Goal: Task Accomplishment & Management: Use online tool/utility

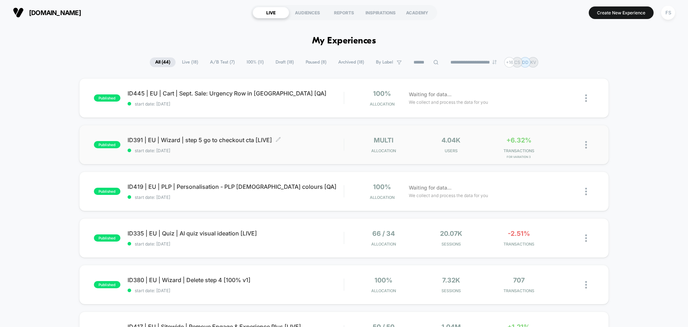
click at [297, 144] on div "ID391 | EU | Wizard | step 5 go to checkout cta [LIVE] Click to edit experience…" at bounding box center [236, 144] width 216 height 17
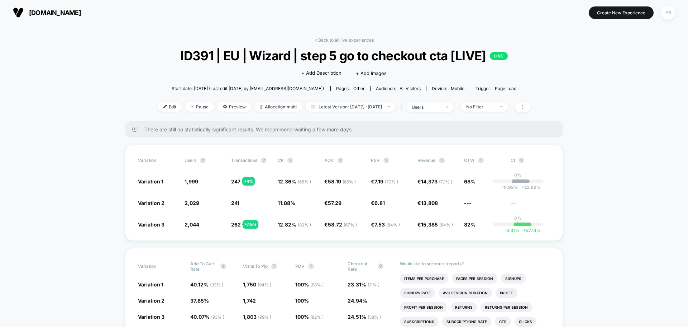
click at [371, 43] on div "< Back to all live experiences ID391 | EU | Wizard | step 5 go to checkout cta …" at bounding box center [344, 79] width 372 height 84
click at [363, 38] on link "< Back to all live experiences" at bounding box center [343, 39] width 59 height 5
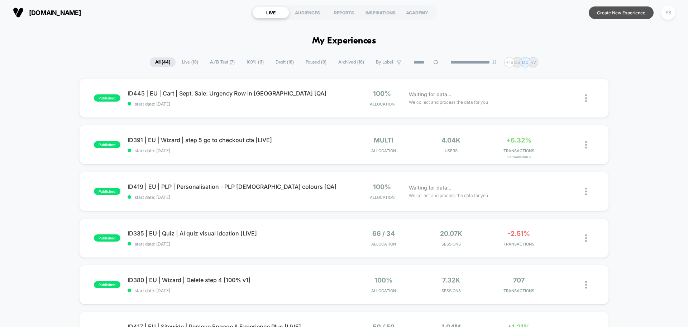
click at [620, 17] on button "Create New Experience" at bounding box center [621, 12] width 65 height 13
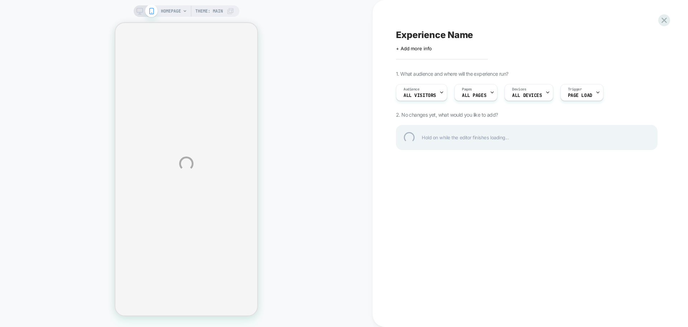
click at [413, 53] on div "HOMEPAGE Theme: MAIN Experience Name Click to edit experience details + Add mor…" at bounding box center [344, 163] width 688 height 327
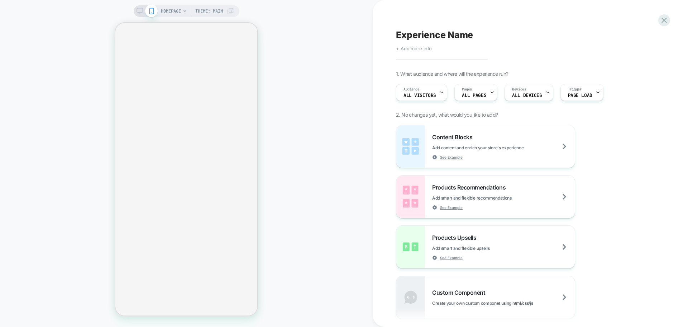
click at [417, 49] on span "+ Add more info" at bounding box center [414, 49] width 36 height 6
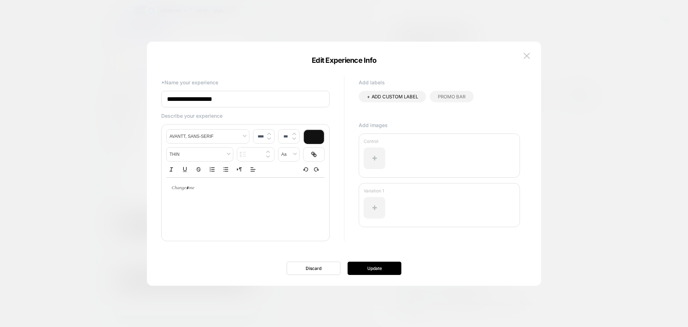
drag, startPoint x: 252, startPoint y: 104, endPoint x: 129, endPoint y: 97, distance: 123.1
click at [129, 97] on body "HOMEPAGE Theme: MAIN Experience Name Click to edit experience details + Add mor…" at bounding box center [344, 163] width 688 height 327
paste input "**********"
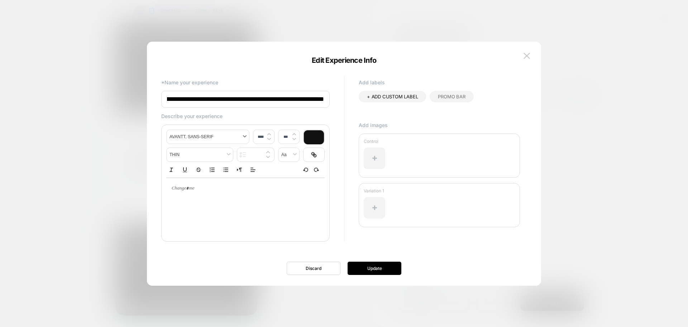
scroll to position [0, 151]
type input "**********"
click at [357, 262] on button "Update" at bounding box center [375, 267] width 54 height 13
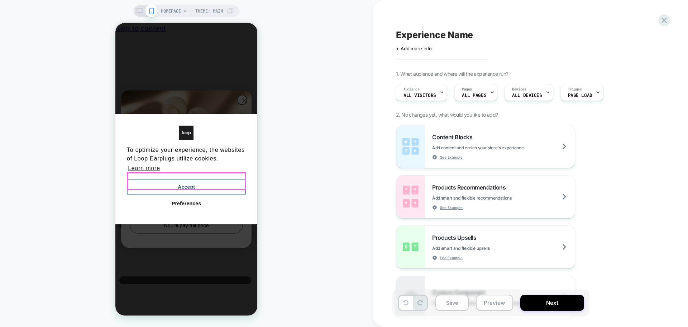
click at [192, 179] on button "Accept" at bounding box center [186, 186] width 119 height 15
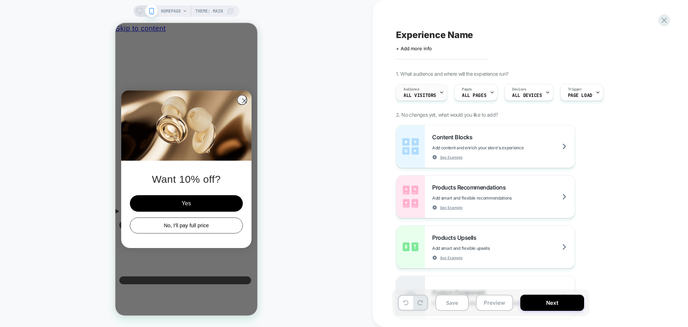
click at [428, 91] on div "Audience All Visitors" at bounding box center [419, 92] width 47 height 16
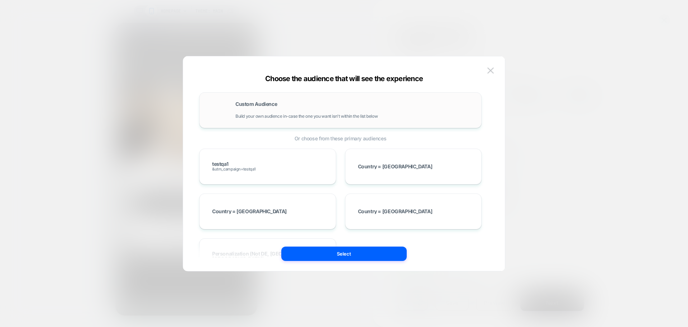
click at [245, 104] on span "Custom Audience" at bounding box center [256, 103] width 42 height 5
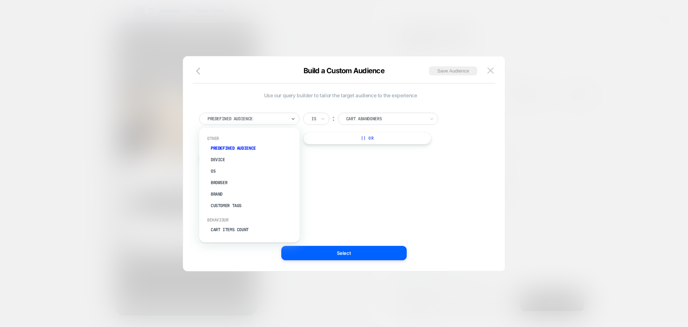
click at [271, 115] on div at bounding box center [247, 118] width 79 height 6
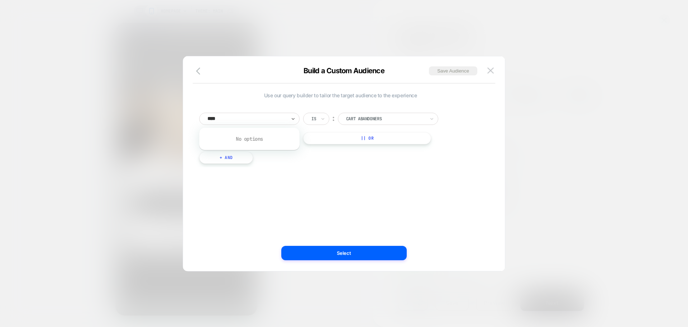
type input "***"
click at [239, 166] on div "UTM Campaign" at bounding box center [252, 170] width 93 height 11
click at [363, 116] on input at bounding box center [383, 119] width 90 height 12
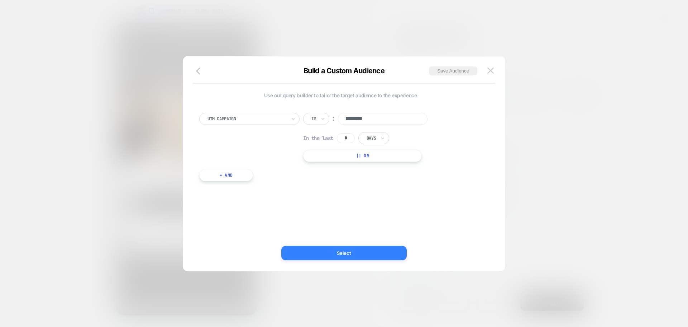
type input "*********"
click at [362, 256] on button "Select" at bounding box center [343, 253] width 125 height 14
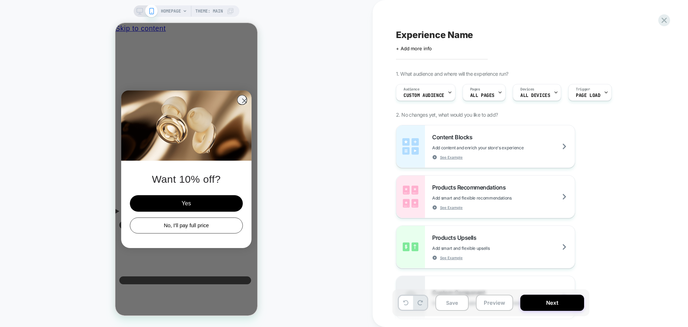
click at [0, 0] on span "1. What audience and where will the experience run?" at bounding box center [0, 0] width 0 height 0
click at [482, 88] on div "Pages ALL PAGES" at bounding box center [482, 92] width 39 height 16
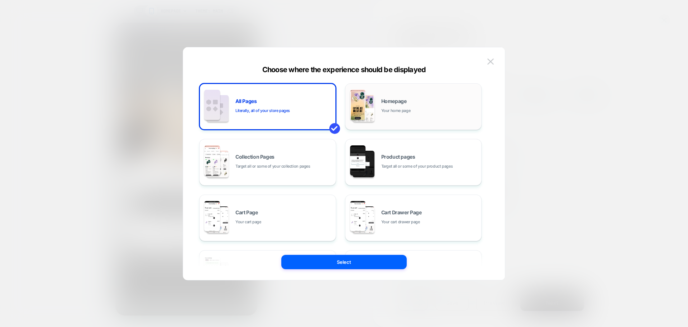
click at [405, 115] on div "Homepage Your home page" at bounding box center [413, 106] width 129 height 39
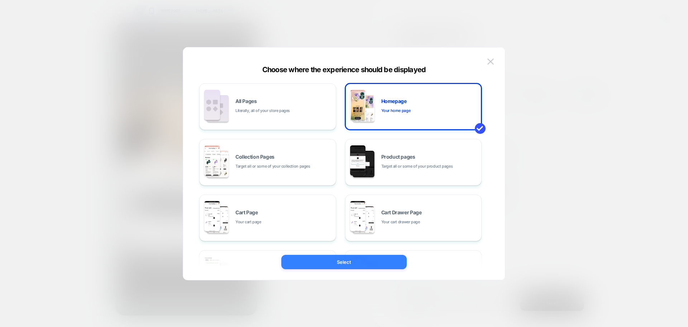
click at [378, 261] on button "Select" at bounding box center [343, 261] width 125 height 14
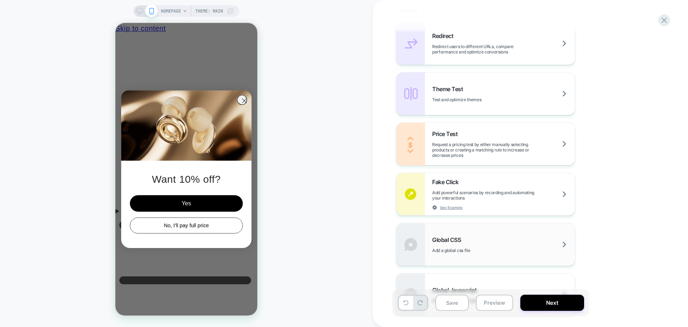
scroll to position [323, 0]
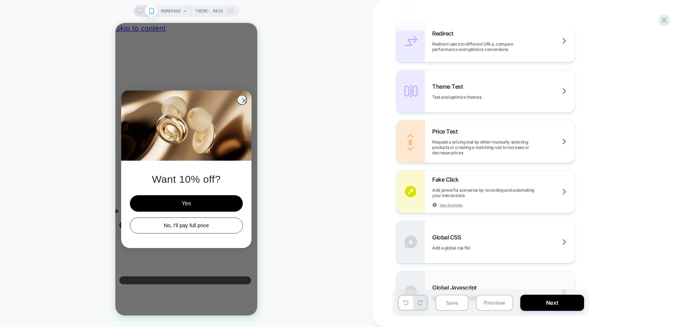
click at [0, 0] on div "Global Javascript Add a global javascript file" at bounding box center [0, 0] width 0 height 0
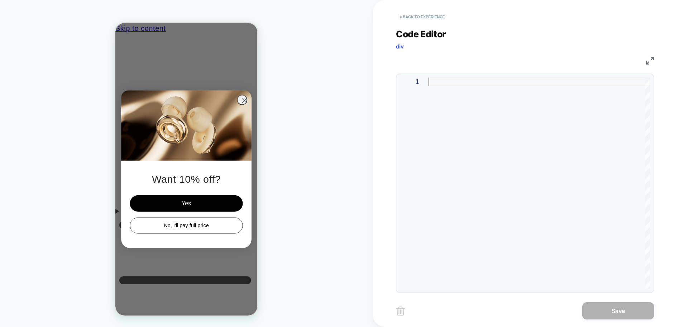
click at [491, 151] on div at bounding box center [539, 182] width 221 height 211
click at [504, 116] on div at bounding box center [539, 182] width 221 height 211
type textarea "**********"
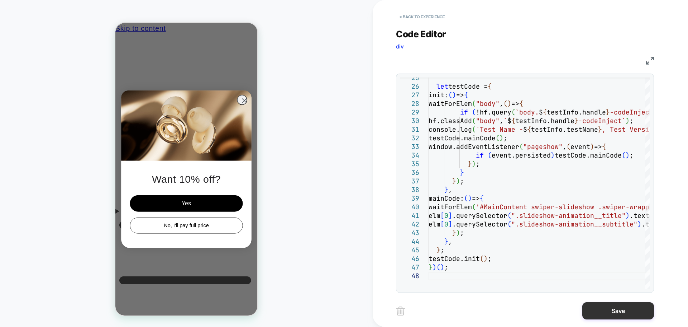
click at [625, 311] on button "Save" at bounding box center [618, 310] width 72 height 17
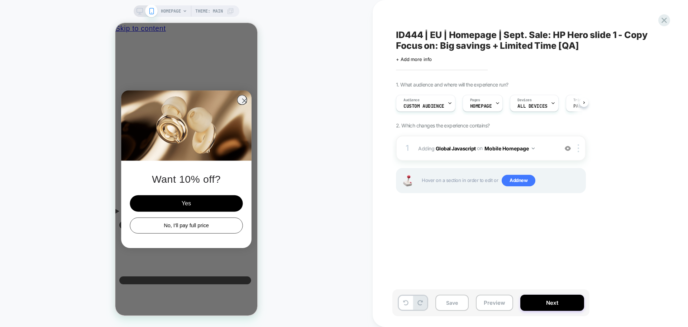
scroll to position [0, 0]
click at [521, 149] on button "Mobile Homepage" at bounding box center [510, 148] width 50 height 10
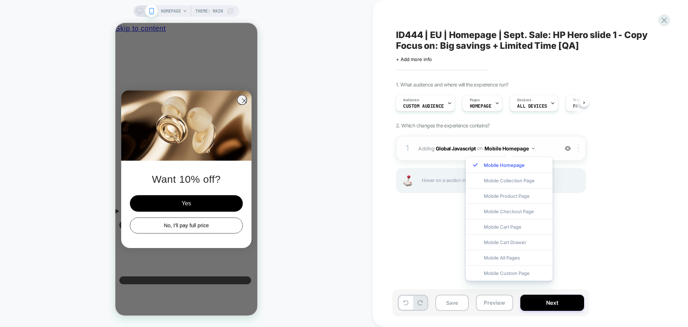
click at [577, 148] on div at bounding box center [580, 148] width 12 height 8
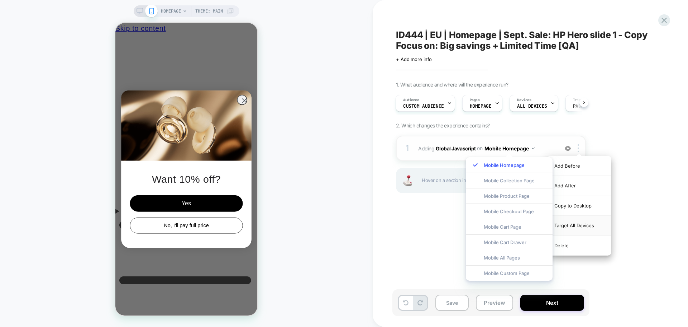
click at [570, 224] on div "Target All Devices" at bounding box center [579, 225] width 64 height 20
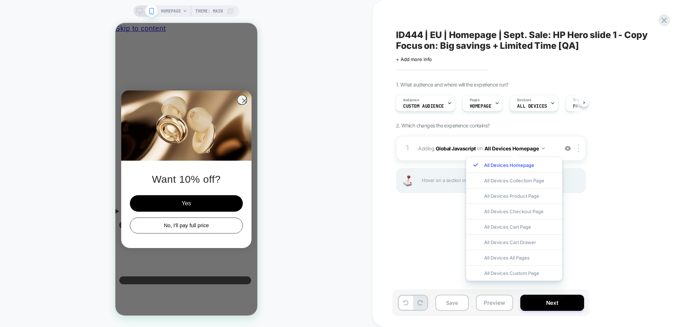
click at [613, 189] on div "1. What audience and where will the experience run? Audience Custom Audience Pa…" at bounding box center [527, 145] width 262 height 129
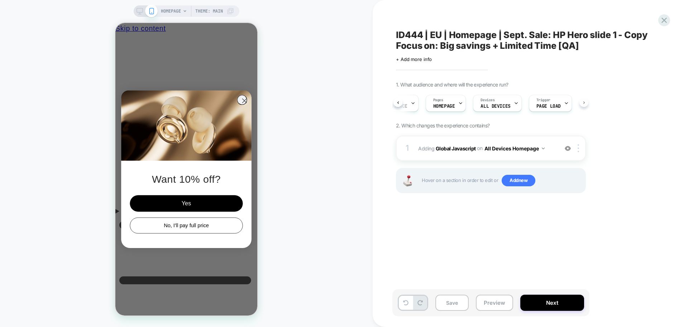
scroll to position [0, 43]
click at [573, 303] on button "Next" at bounding box center [552, 302] width 64 height 16
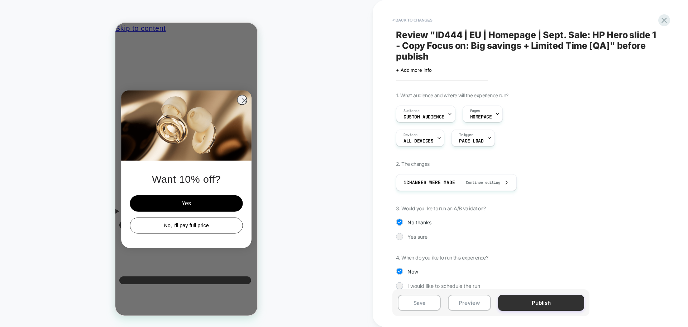
click at [549, 300] on button "Publish" at bounding box center [541, 302] width 86 height 16
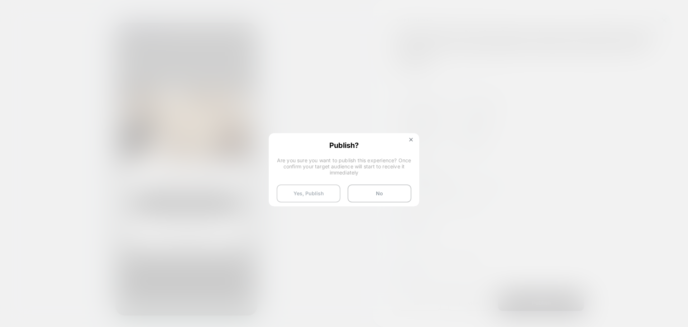
click at [302, 195] on button "Yes, Publish" at bounding box center [309, 193] width 64 height 18
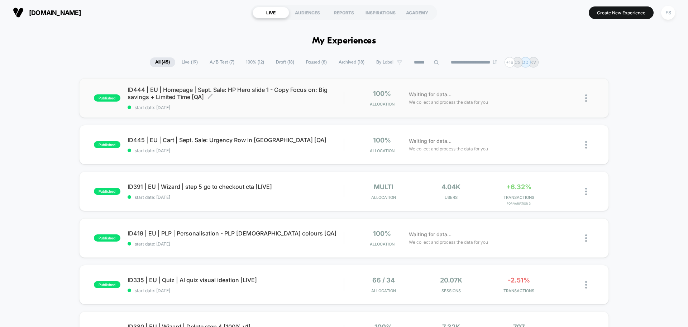
click at [135, 94] on span "ID444 | EU | Homepage | Sept. Sale: HP Hero slide 1 - Copy Focus on: Big saving…" at bounding box center [236, 93] width 216 height 14
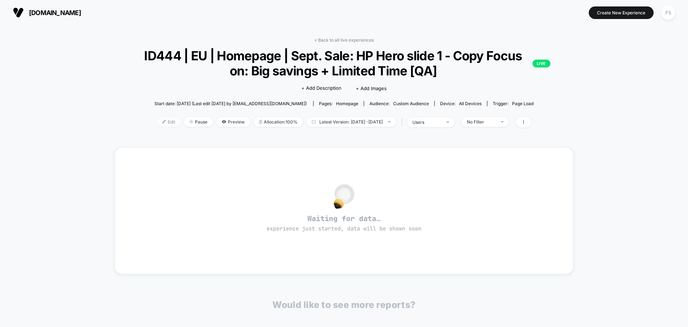
click at [157, 125] on span "Edit" at bounding box center [169, 122] width 24 height 10
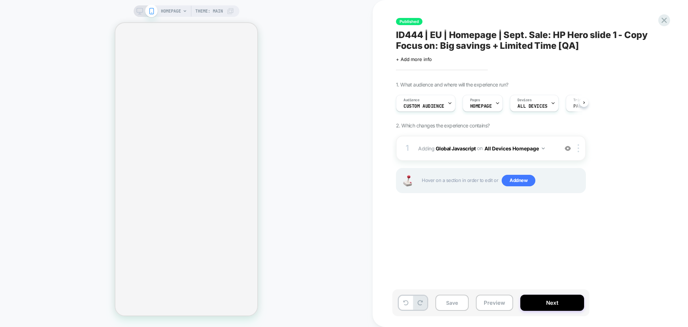
scroll to position [0, 0]
click at [435, 144] on span "Adding Global Javascript on All Devices Homepage" at bounding box center [486, 148] width 137 height 10
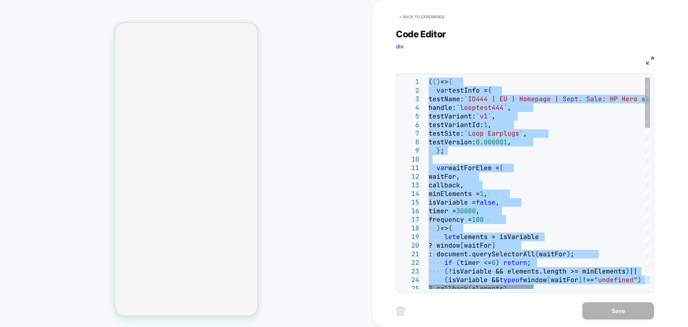
type textarea "**********"
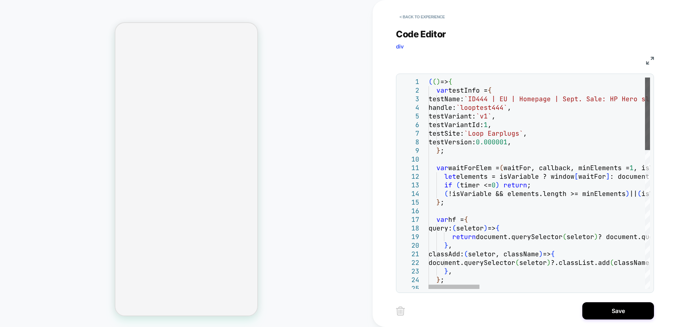
click at [645, 97] on div at bounding box center [647, 113] width 5 height 72
click at [607, 310] on button "Save" at bounding box center [618, 310] width 72 height 17
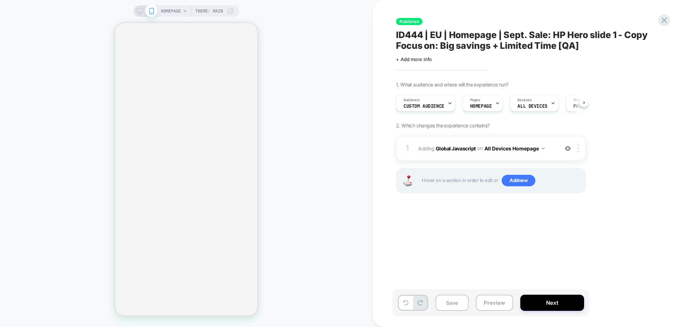
scroll to position [0, 0]
click at [444, 295] on button "Save" at bounding box center [451, 302] width 33 height 16
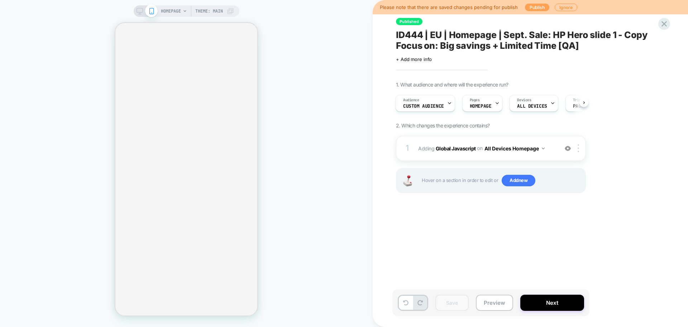
click at [531, 8] on button "Publish" at bounding box center [537, 8] width 24 height 8
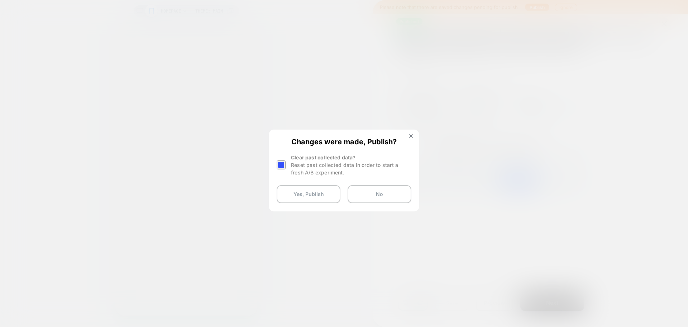
click at [284, 168] on div at bounding box center [281, 164] width 9 height 9
click at [296, 196] on button "Yes, Publish" at bounding box center [309, 194] width 64 height 18
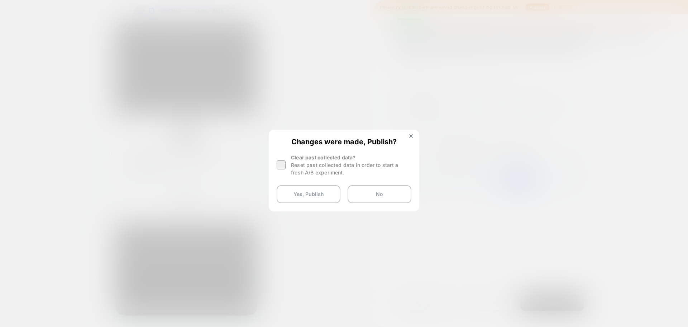
scroll to position [0, 0]
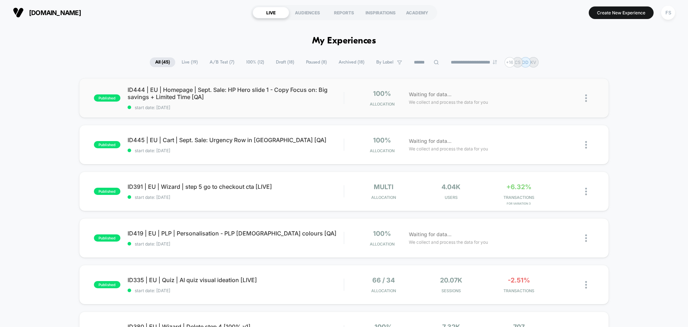
click at [139, 82] on div "published ID444 | EU | Homepage | Sept. Sale: HP Hero slide 1 - Copy Focus on: …" at bounding box center [344, 97] width 530 height 39
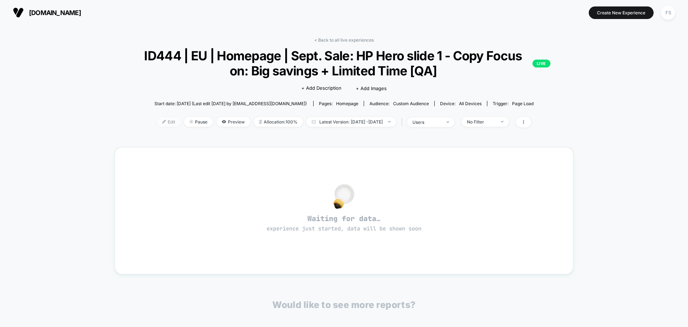
click at [158, 123] on span "Edit" at bounding box center [169, 122] width 24 height 10
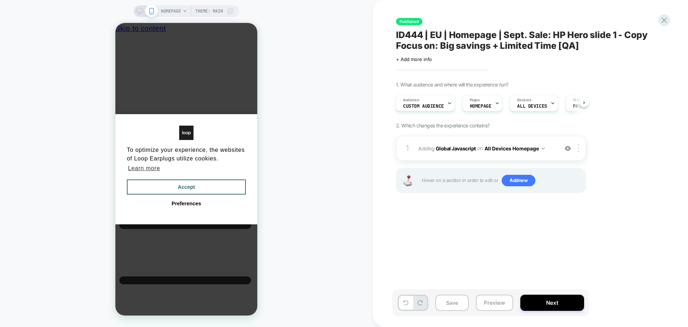
click at [344, 120] on div "HOMEPAGE Theme: MAIN" at bounding box center [186, 163] width 373 height 312
